Goal: Task Accomplishment & Management: Manage account settings

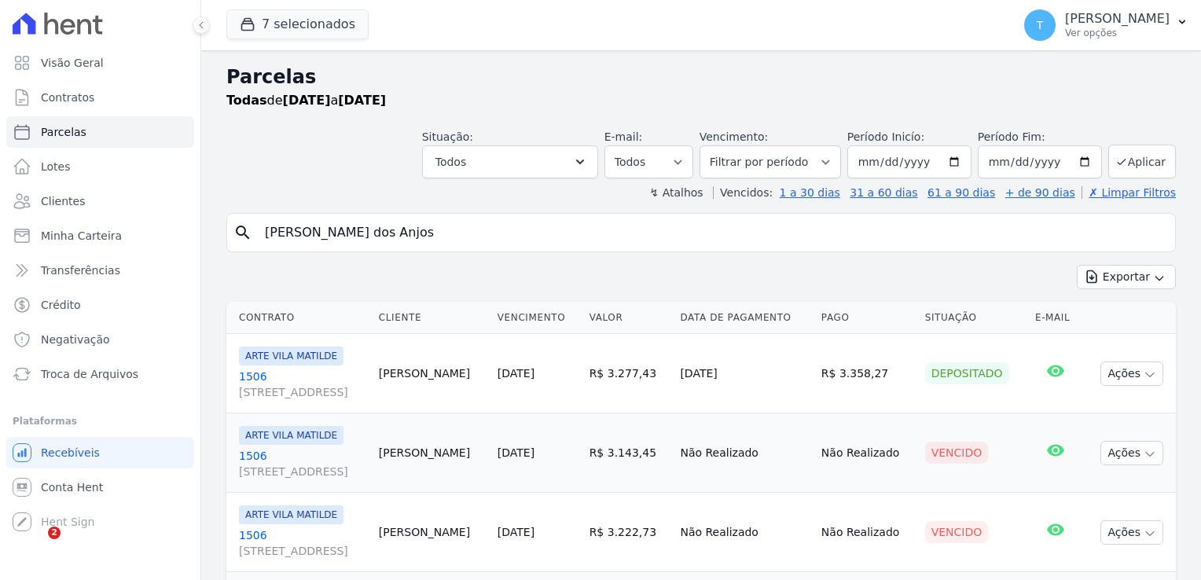
select select
click at [441, 234] on input "Mauricio Barbosa dos Anjos" at bounding box center [713, 232] width 914 height 31
drag, startPoint x: 476, startPoint y: 234, endPoint x: 239, endPoint y: 237, distance: 237.5
click at [239, 237] on div "search Mauricio Barbosa dos Anjos" at bounding box center [701, 232] width 950 height 39
type input "[PERSON_NAME]"
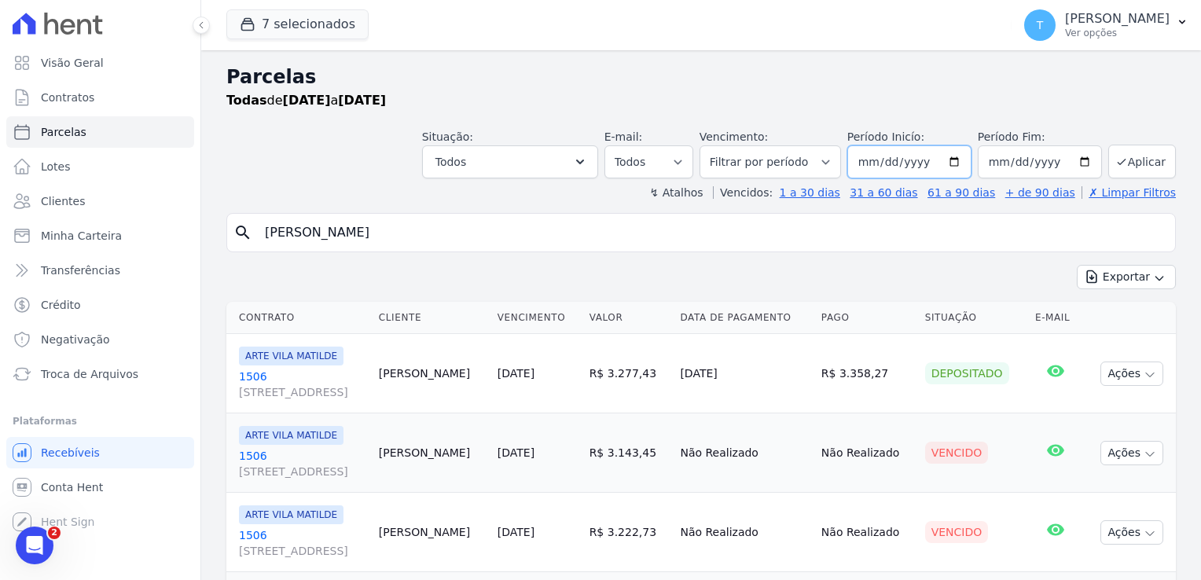
click at [955, 164] on input "2025-06-01" at bounding box center [910, 161] width 124 height 33
type input "2025-05-01"
click at [1080, 161] on input "[DATE]" at bounding box center [1040, 161] width 124 height 33
click at [1124, 160] on button "Aplicar" at bounding box center [1143, 162] width 68 height 34
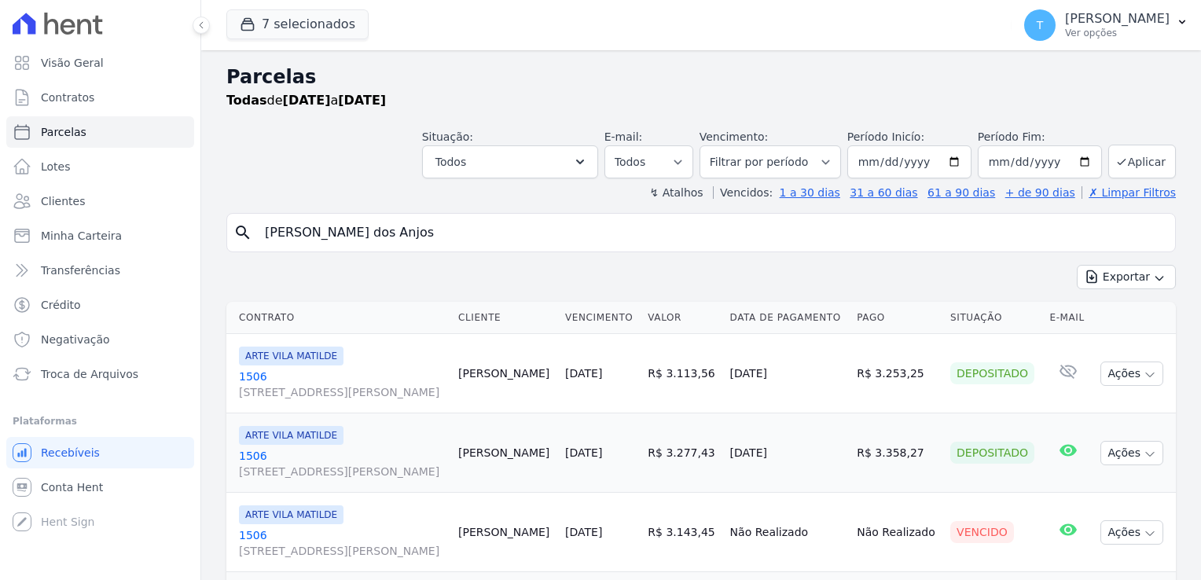
select select
click at [362, 245] on input "Mauricio Barbosa dos Anjos" at bounding box center [713, 232] width 914 height 31
drag, startPoint x: 449, startPoint y: 241, endPoint x: 261, endPoint y: 254, distance: 188.3
click at [261, 254] on div "search Mauricio Barbosa dos Anjos Exportar Exportar PDF Exportar CSV Contrato C…" at bounding box center [701, 529] width 950 height 633
paste input "[PERSON_NAME]"
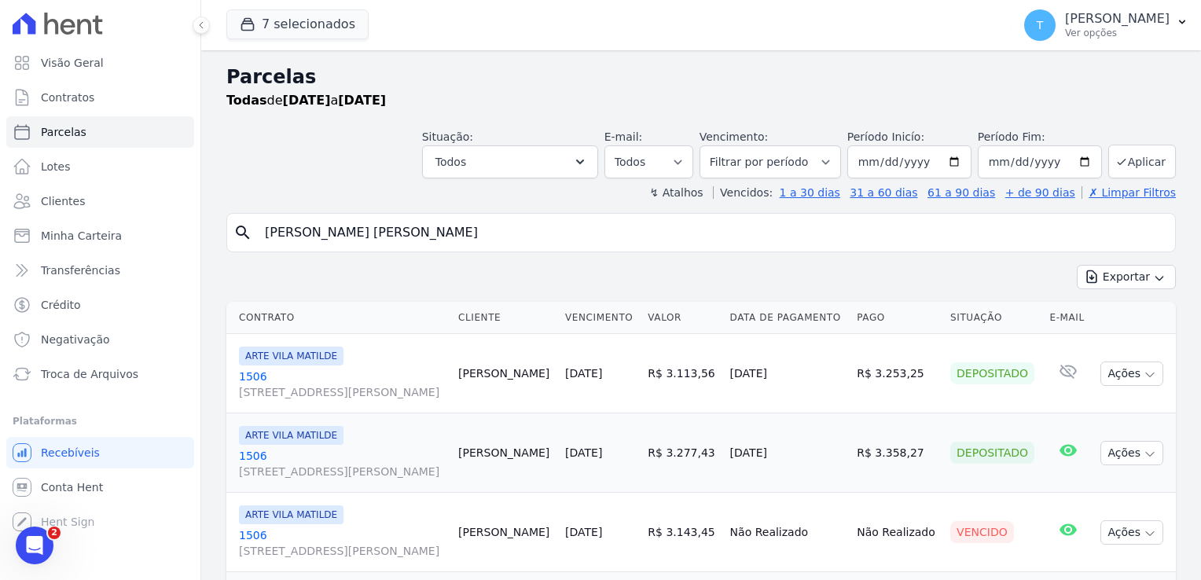
type input "[PERSON_NAME]"
select select
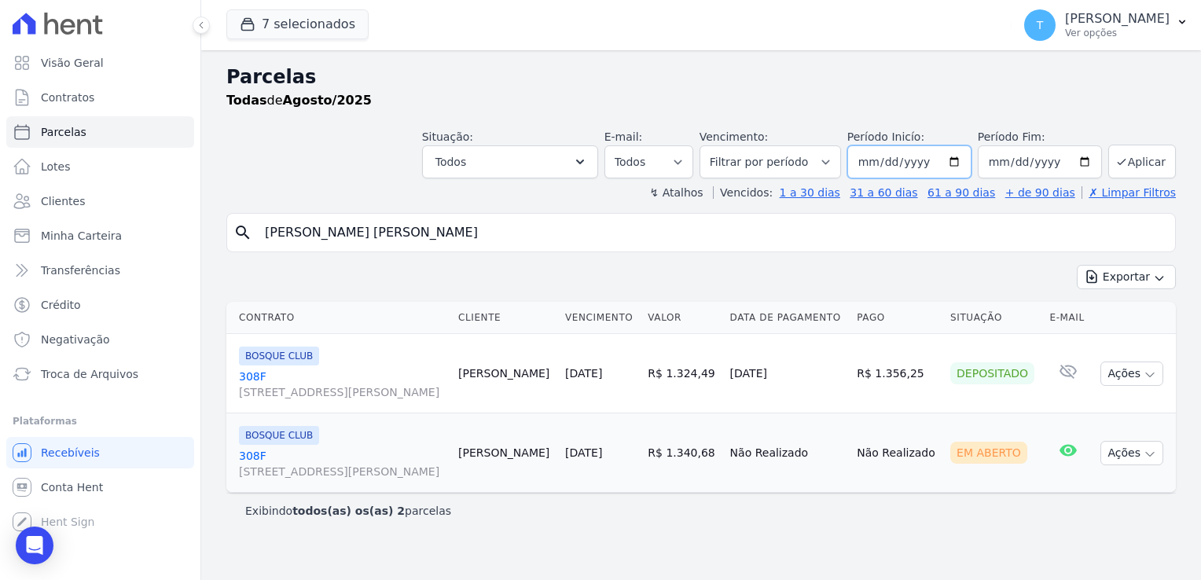
click at [966, 162] on input "2025-08-01" at bounding box center [910, 161] width 124 height 33
type input "2025-05-01"
click at [1117, 165] on button "Aplicar" at bounding box center [1143, 162] width 68 height 34
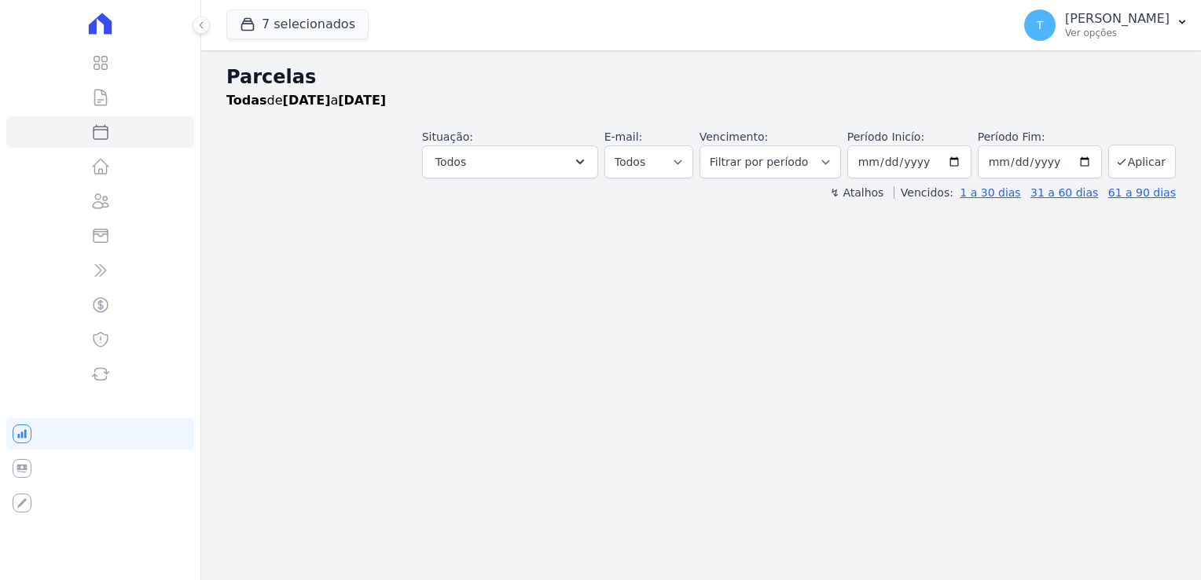
select select
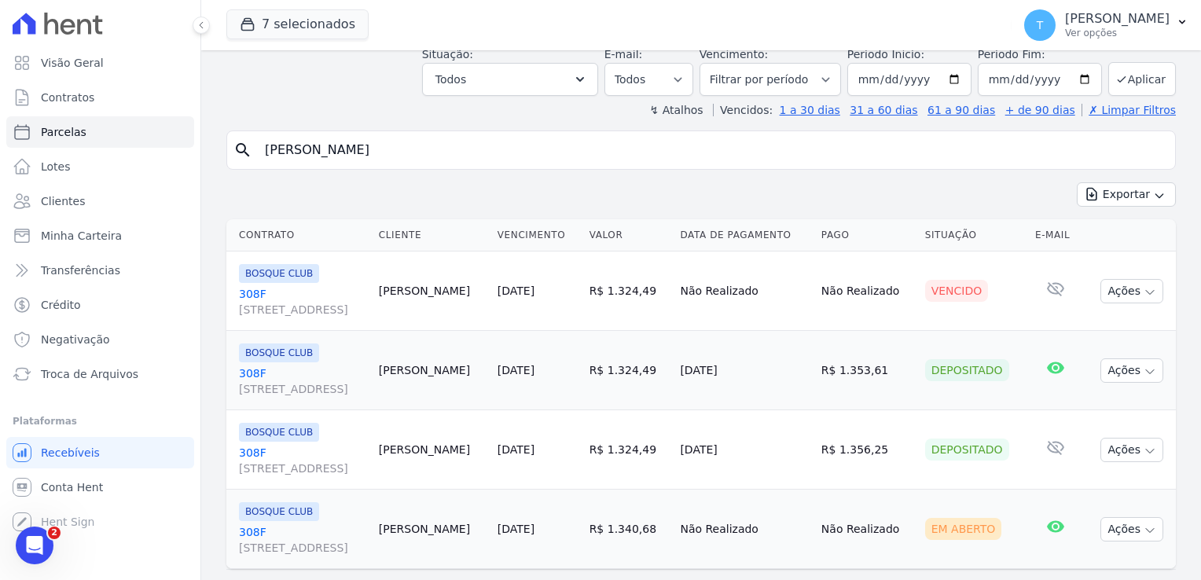
scroll to position [39, 0]
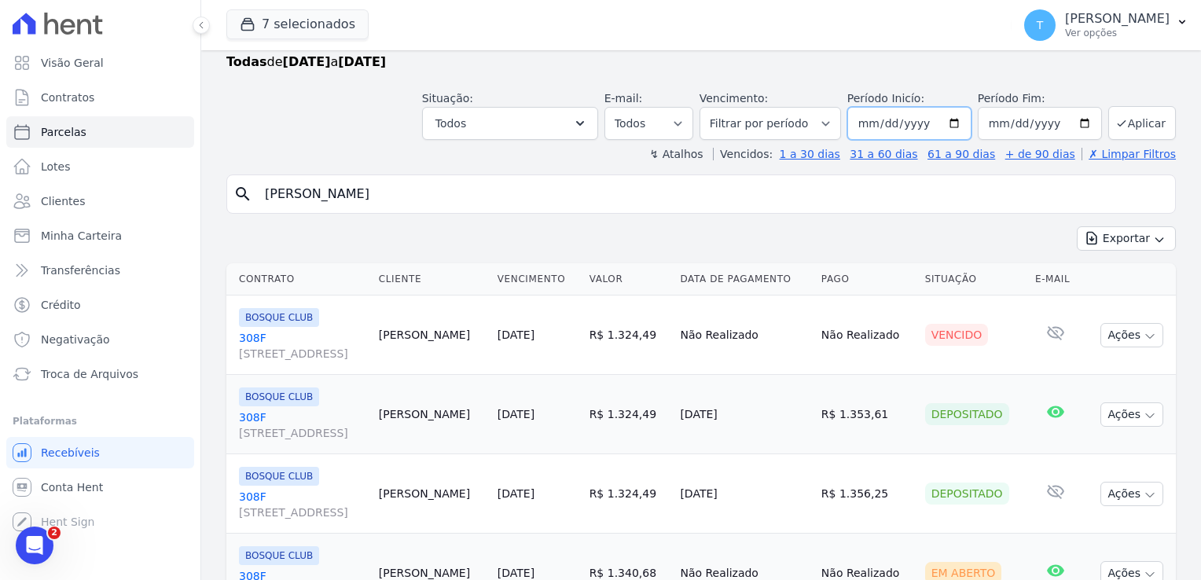
click at [951, 123] on input "[DATE]" at bounding box center [910, 123] width 124 height 33
click at [538, 204] on div "search [PERSON_NAME] [PERSON_NAME]" at bounding box center [701, 194] width 950 height 39
click at [951, 118] on input "[DATE]" at bounding box center [910, 123] width 124 height 33
type input "[DATE]"
click at [1072, 121] on input "[DATE]" at bounding box center [1040, 123] width 124 height 33
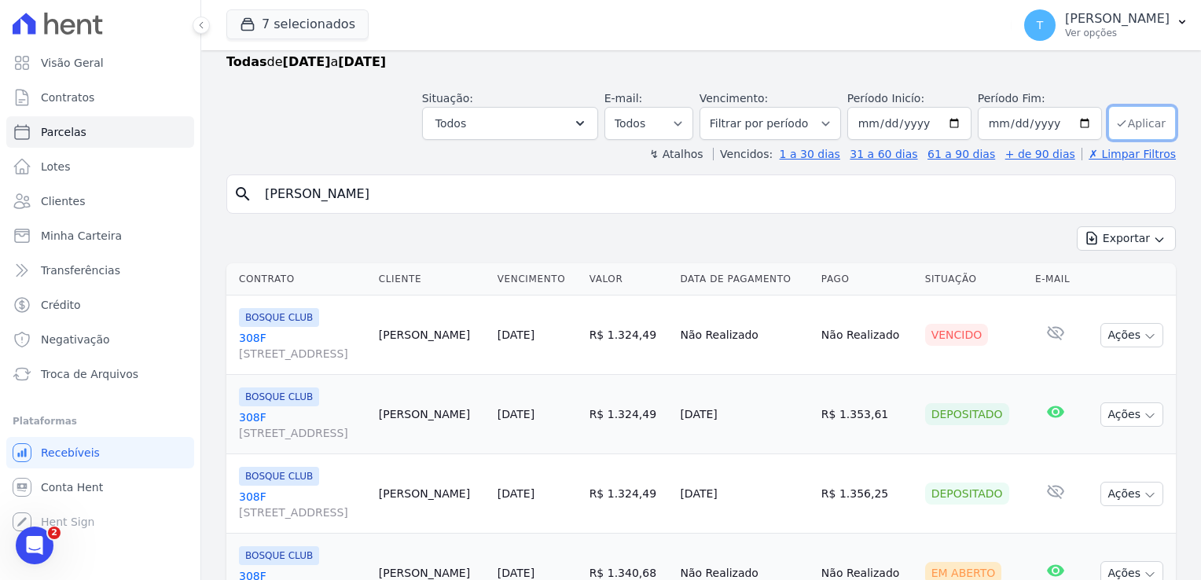
click at [1116, 121] on icon "submit" at bounding box center [1122, 123] width 13 height 13
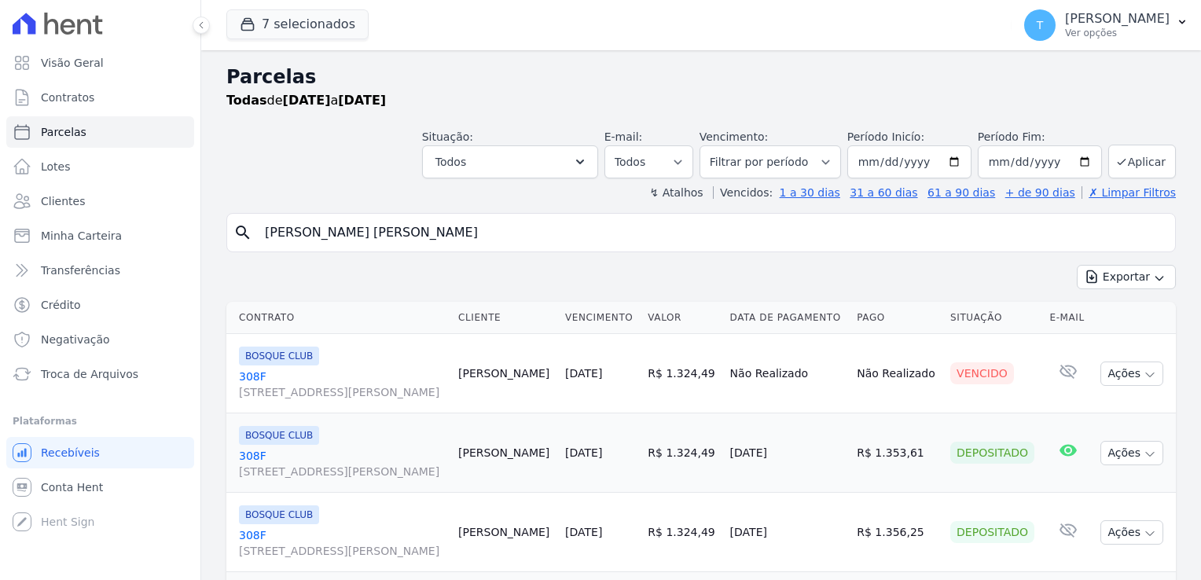
select select
drag, startPoint x: 479, startPoint y: 234, endPoint x: 239, endPoint y: 237, distance: 239.8
click at [242, 235] on div "search [PERSON_NAME] [PERSON_NAME]" at bounding box center [701, 232] width 950 height 39
click at [768, 235] on input "[PERSON_NAME]" at bounding box center [713, 232] width 914 height 31
select select
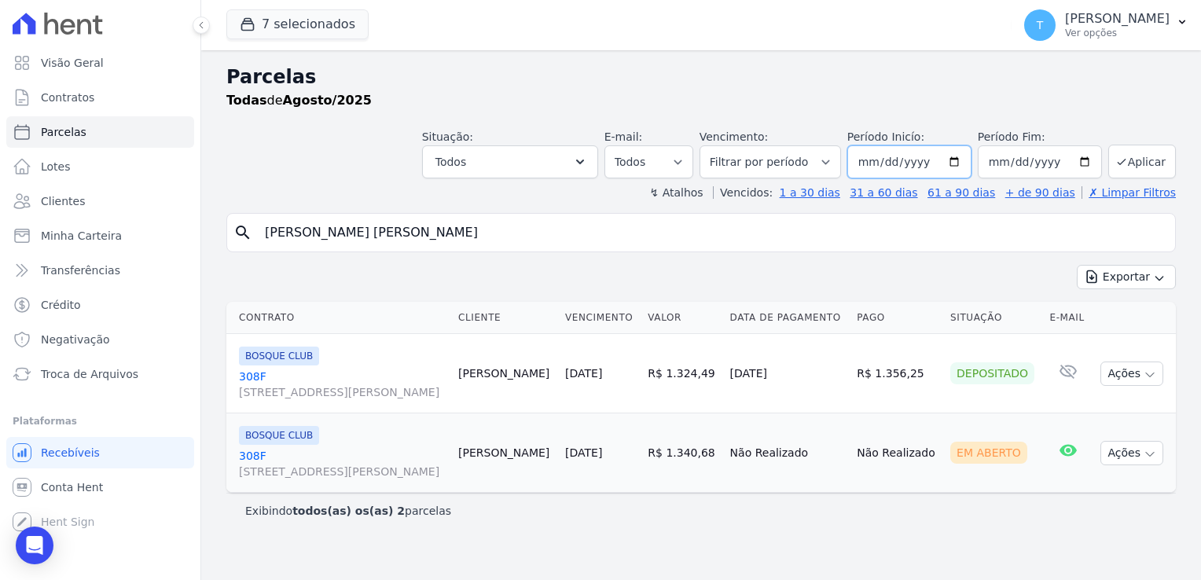
click at [964, 164] on input "2025-08-01" at bounding box center [910, 161] width 124 height 33
type input "[DATE]"
click at [1157, 167] on button "Aplicar" at bounding box center [1143, 162] width 68 height 34
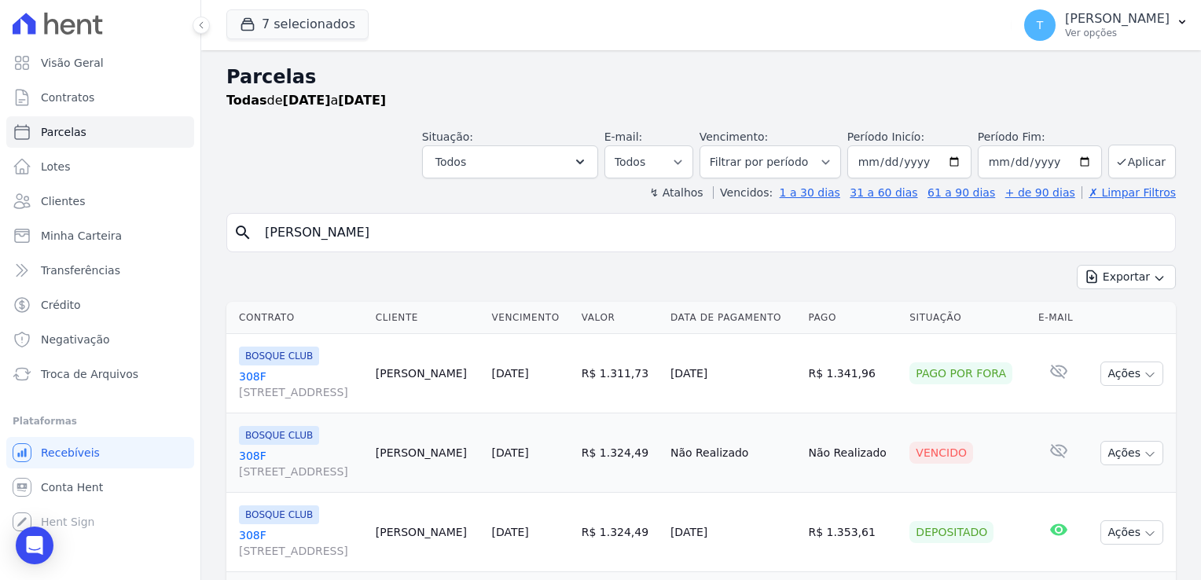
select select
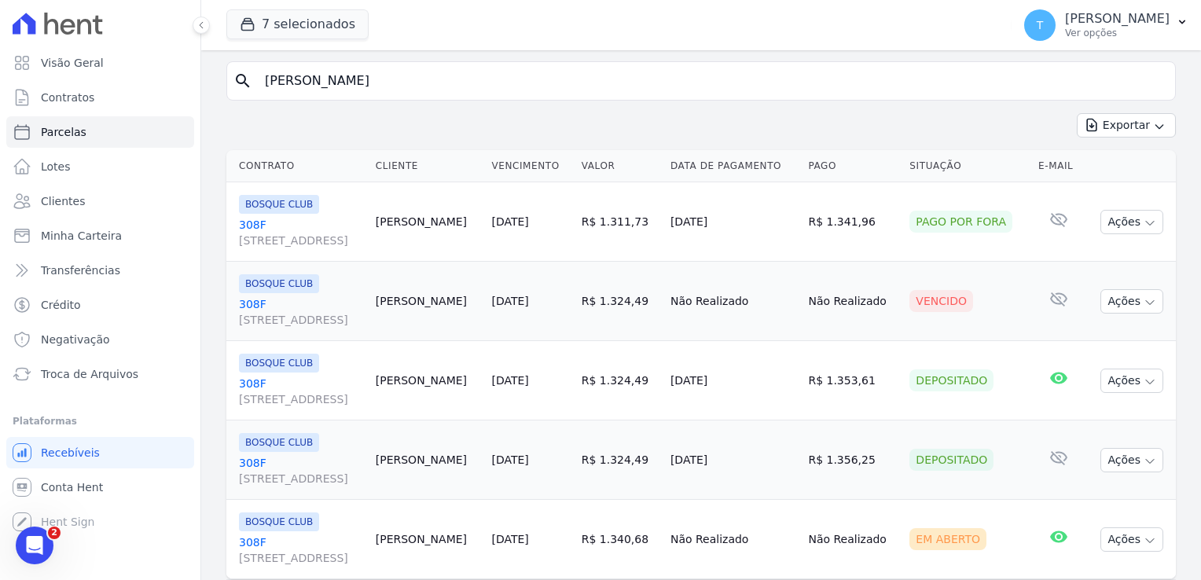
scroll to position [157, 0]
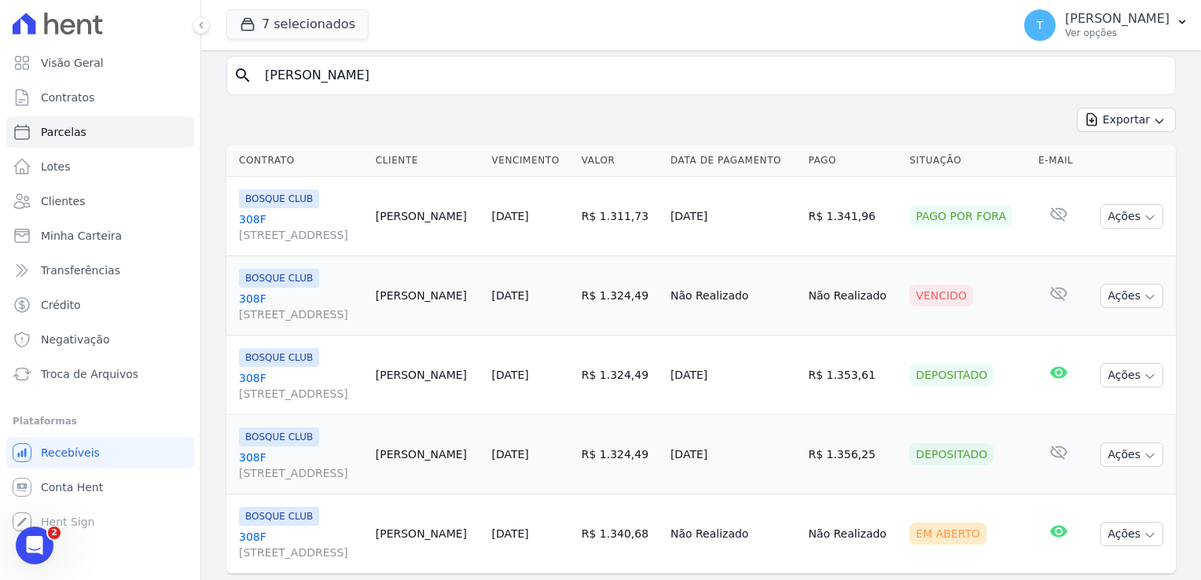
click at [251, 298] on link "308F [STREET_ADDRESS]" at bounding box center [301, 306] width 124 height 31
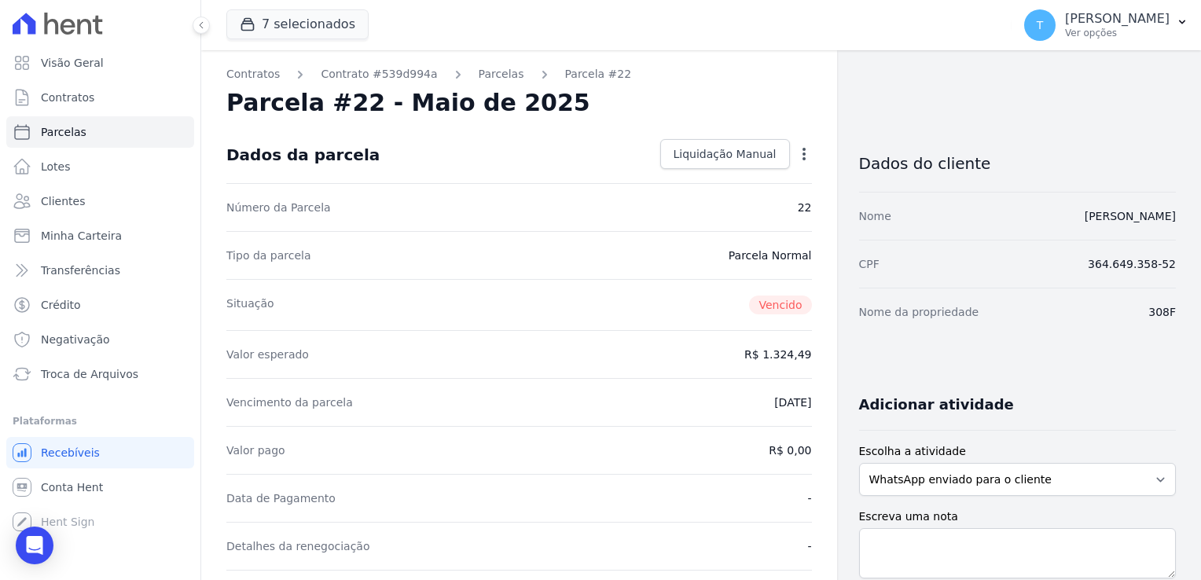
select select
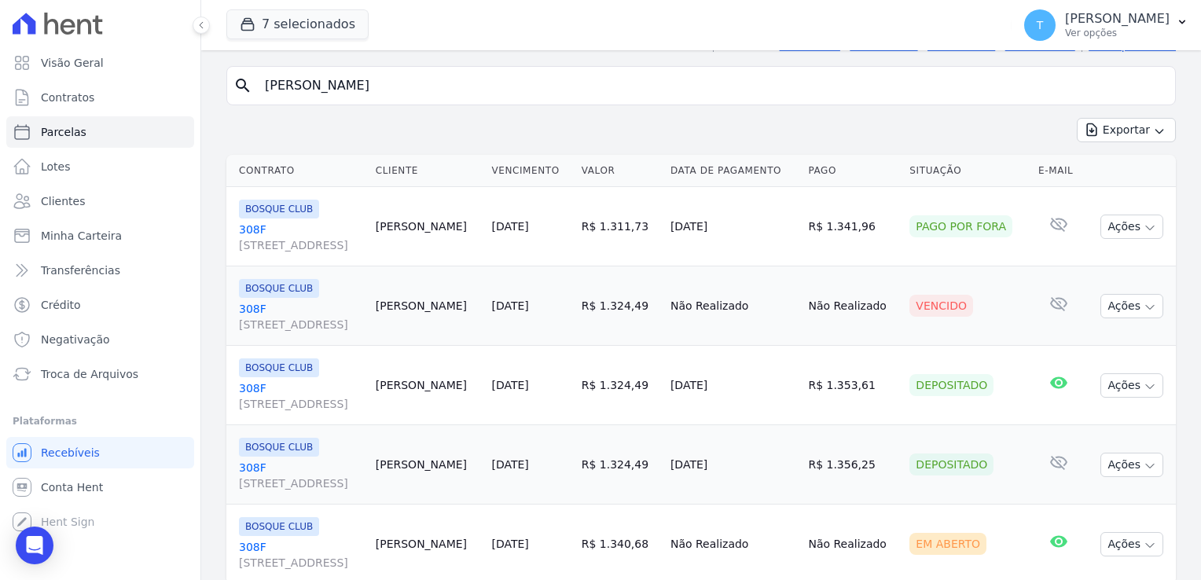
scroll to position [157, 0]
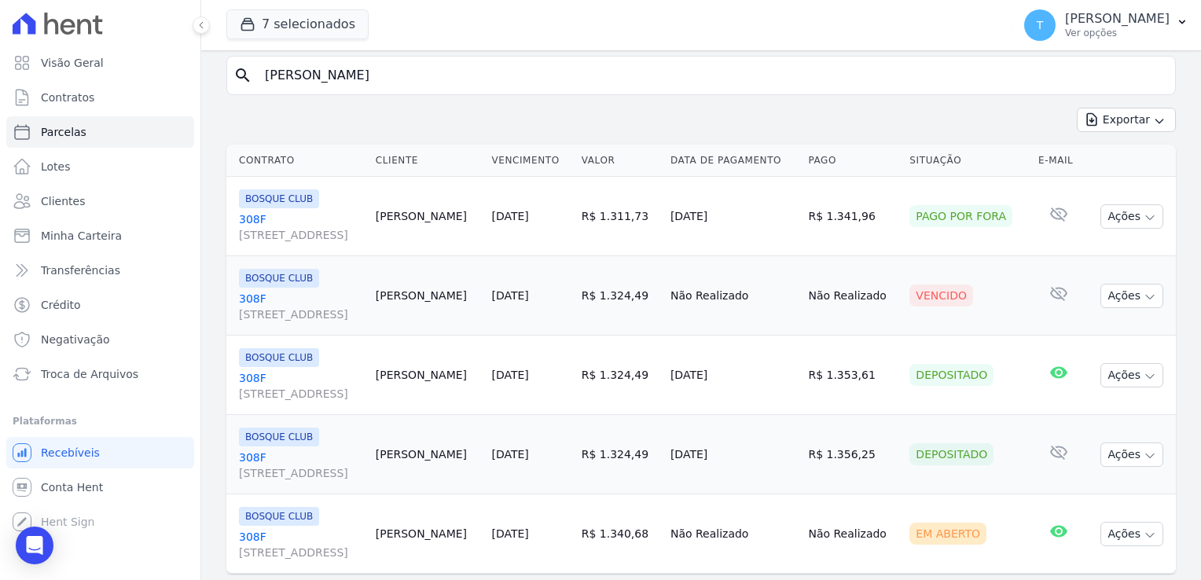
click at [263, 294] on link "308F [STREET_ADDRESS]" at bounding box center [301, 306] width 124 height 31
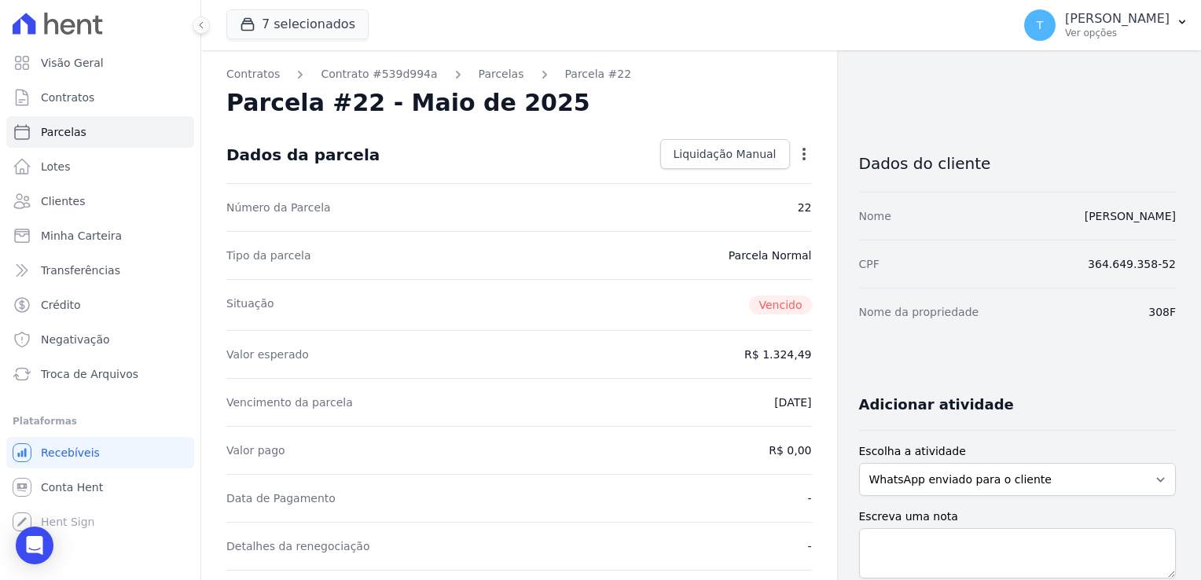
click at [796, 156] on icon "button" at bounding box center [804, 154] width 16 height 16
click at [635, 139] on div "Dados da parcela Liquidação Manual Liquidação Manual Data de Pagamento [DATE] […" at bounding box center [519, 155] width 586 height 57
click at [799, 156] on icon "button" at bounding box center [804, 154] width 16 height 16
click at [558, 147] on div "Dados da parcela Liquidação Manual Liquidação Manual Data de Pagamento [DATE] […" at bounding box center [519, 155] width 586 height 57
click at [803, 155] on icon "button" at bounding box center [804, 154] width 3 height 13
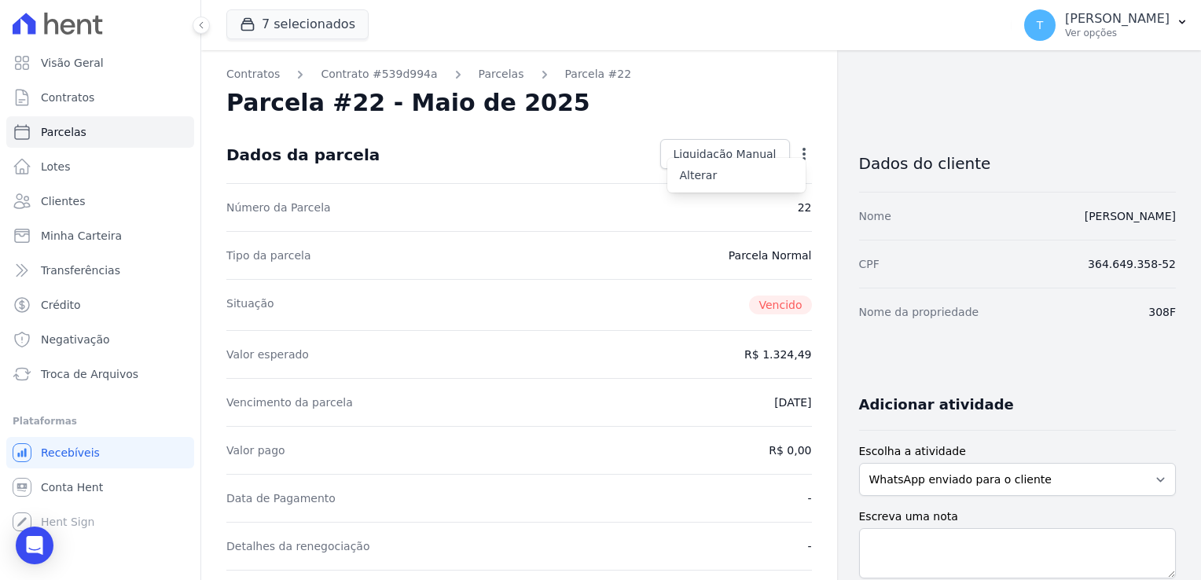
select select
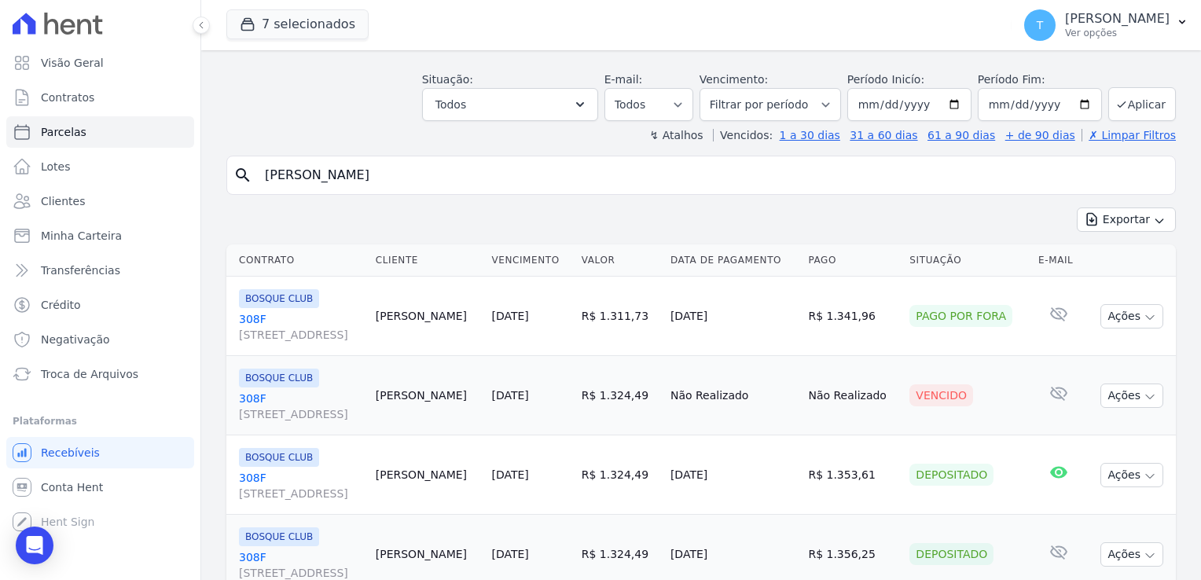
scroll to position [157, 0]
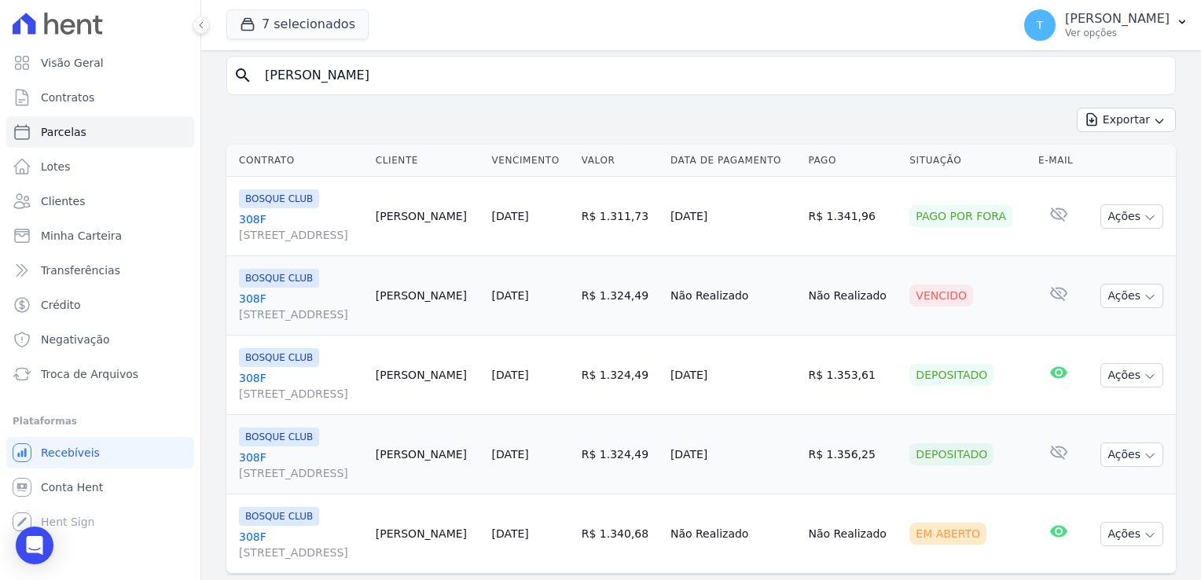
click at [270, 307] on span "[STREET_ADDRESS]" at bounding box center [301, 315] width 124 height 16
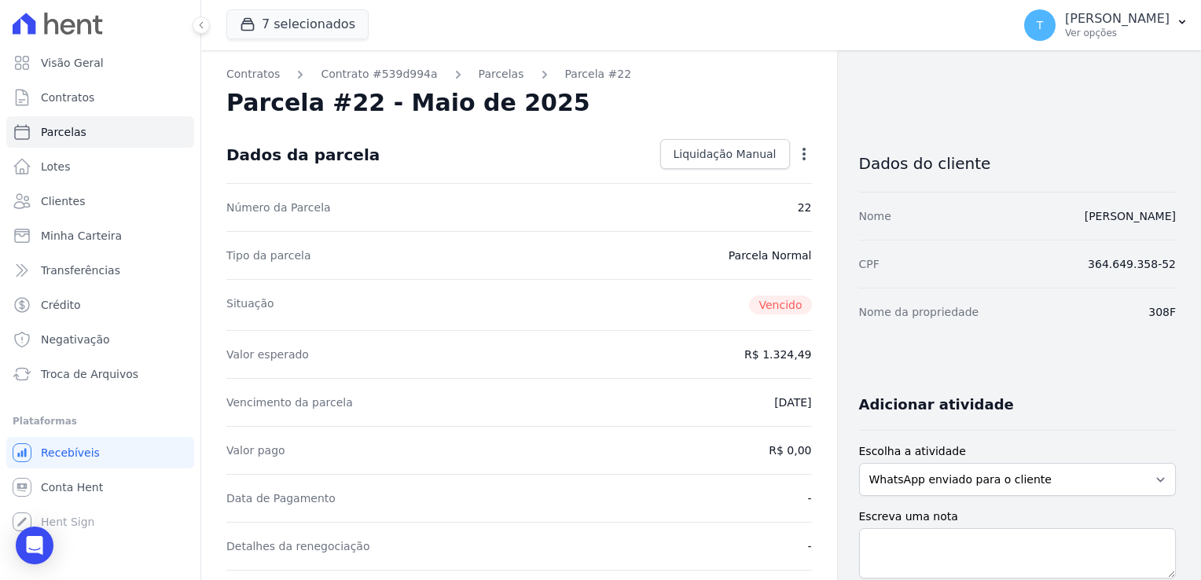
click at [796, 156] on icon "button" at bounding box center [804, 154] width 16 height 16
click at [805, 149] on div "Contratos Contrato #539d994a [GEOGRAPHIC_DATA] Parcela #22 [GEOGRAPHIC_DATA] #2…" at bounding box center [519, 555] width 636 height 1011
click at [801, 150] on icon "button" at bounding box center [804, 154] width 16 height 16
click at [802, 119] on div "Contratos Contrato #539d994a [GEOGRAPHIC_DATA] Parcela #22 [GEOGRAPHIC_DATA] #2…" at bounding box center [519, 555] width 636 height 1011
click at [744, 152] on span "Liquidação Manual" at bounding box center [725, 154] width 103 height 16
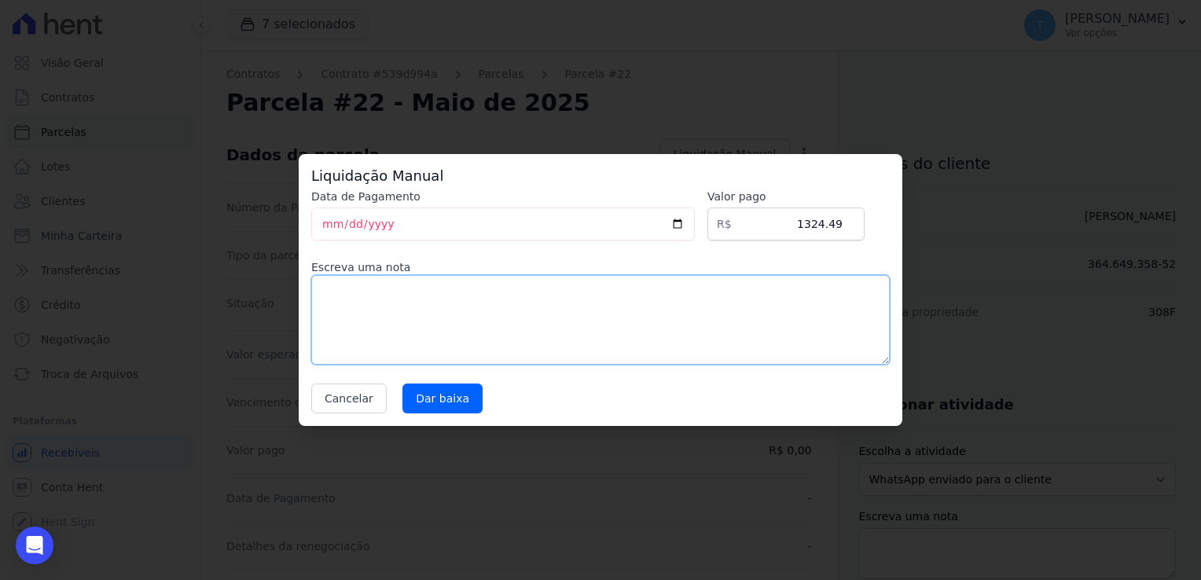
click at [510, 313] on textarea at bounding box center [600, 320] width 579 height 90
click at [440, 399] on input "Dar baixa" at bounding box center [443, 399] width 80 height 30
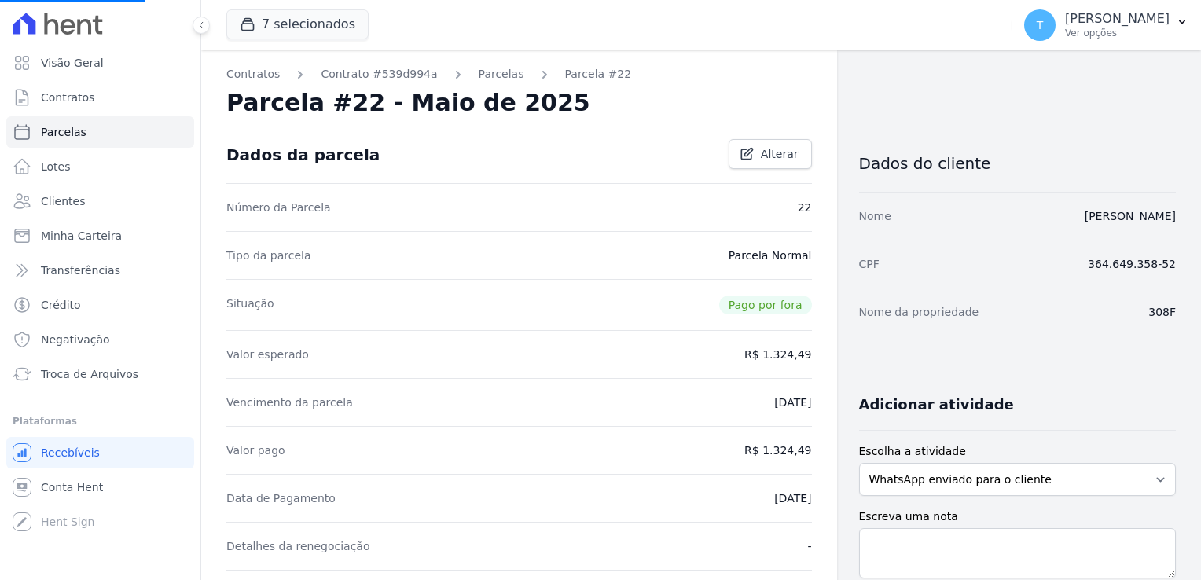
select select
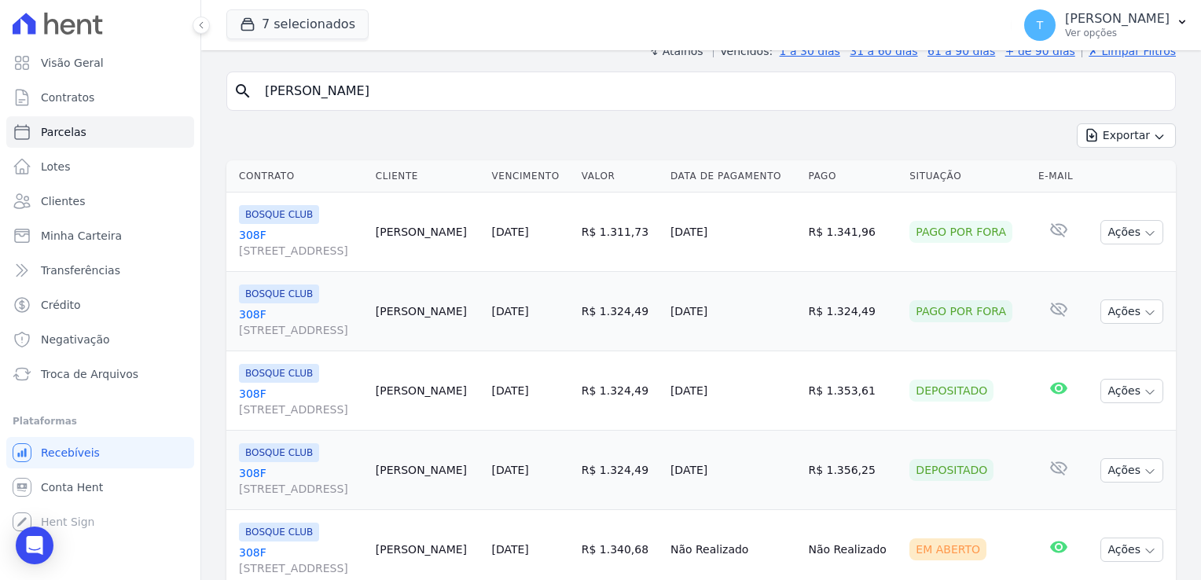
scroll to position [157, 0]
